Goal: Communication & Community: Ask a question

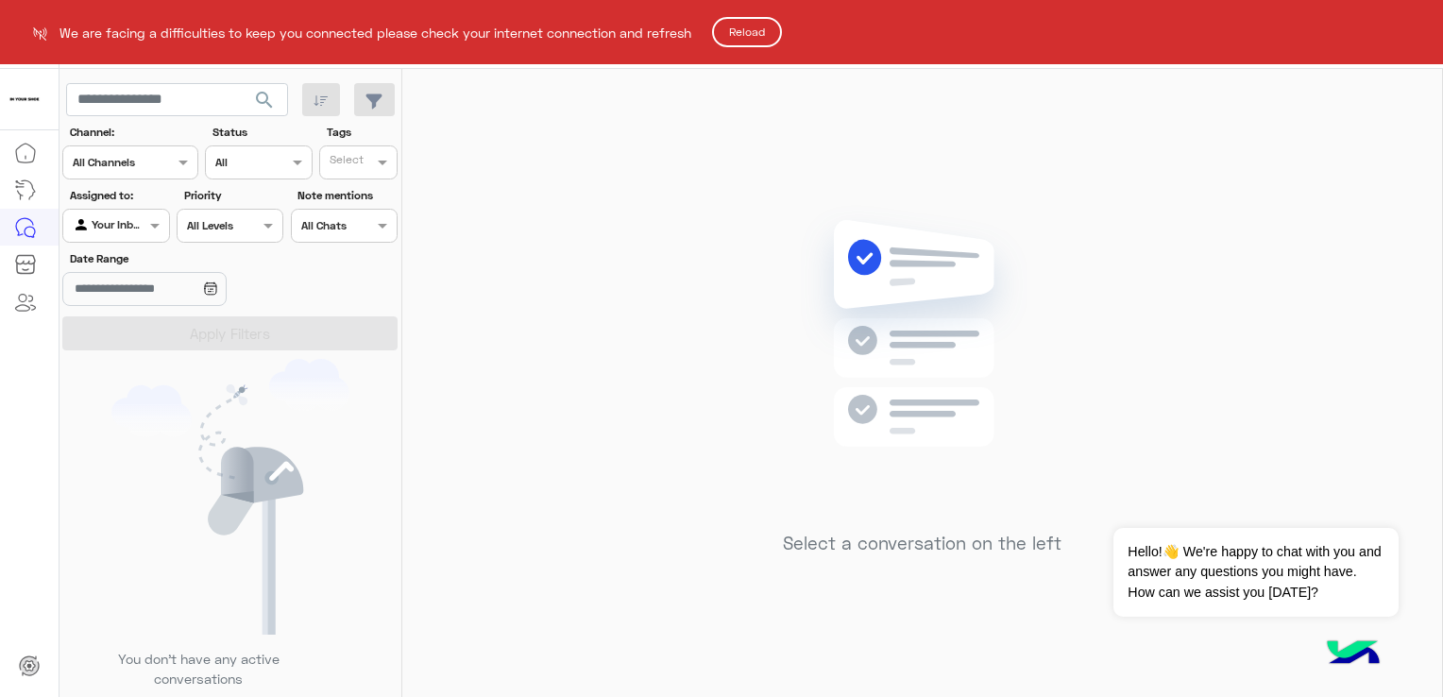
click at [766, 34] on button "Reload" at bounding box center [747, 32] width 70 height 30
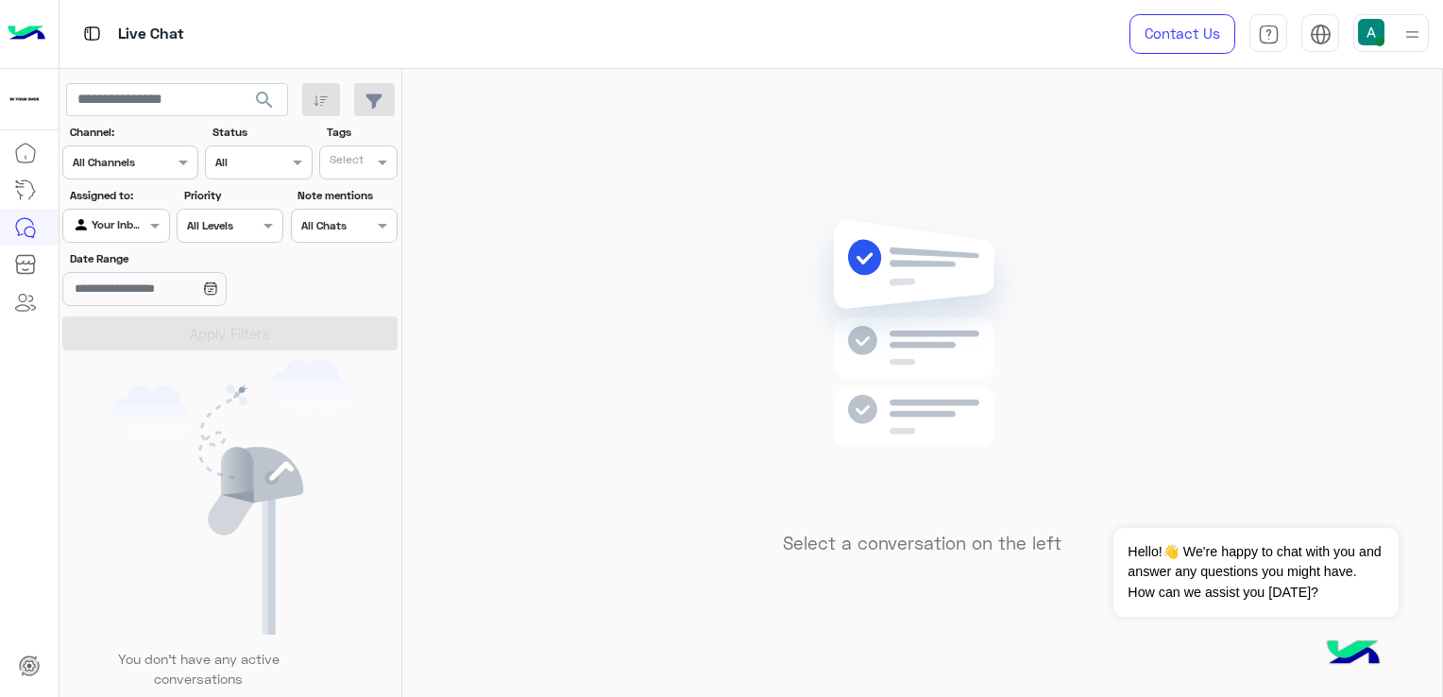
click at [485, 431] on div "Select a conversation on the left" at bounding box center [922, 386] width 1040 height 635
click at [1394, 42] on div at bounding box center [1391, 33] width 76 height 38
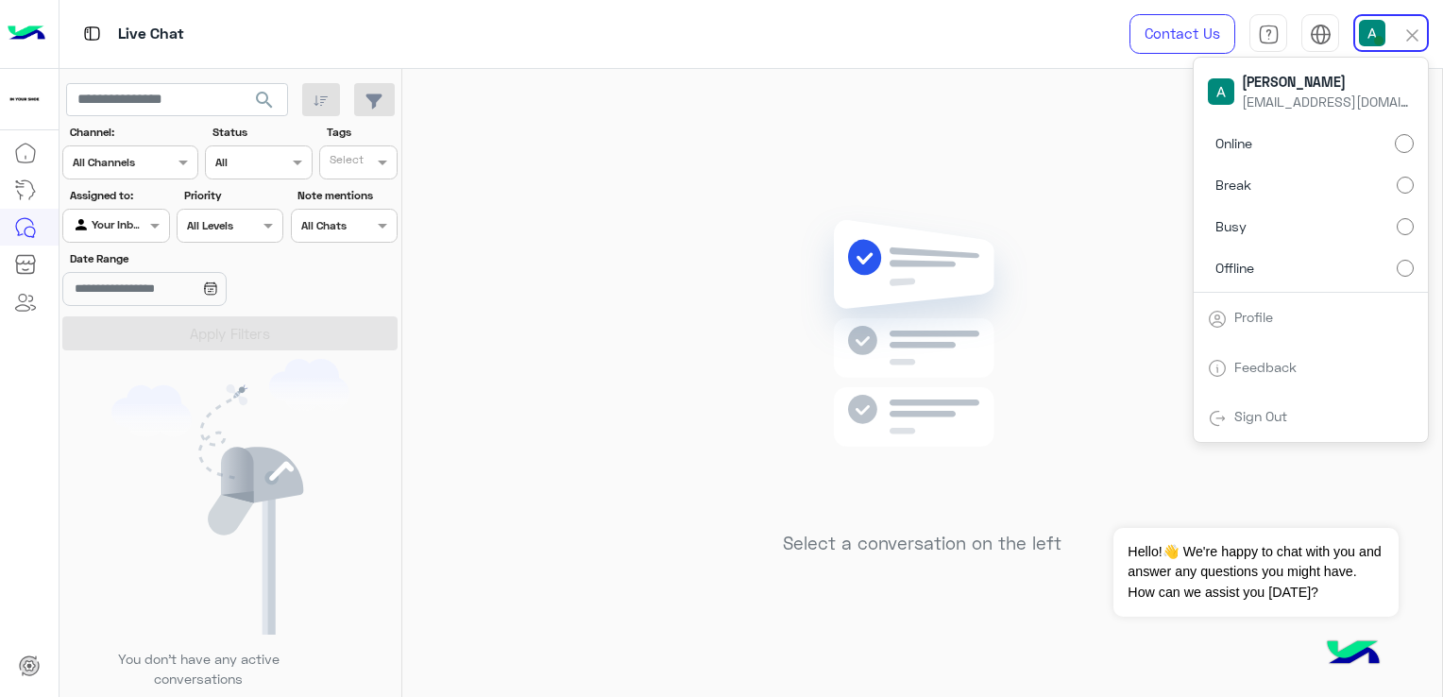
click at [654, 221] on div "Select a conversation on the left" at bounding box center [922, 386] width 1040 height 635
